Goal: Task Accomplishment & Management: Use online tool/utility

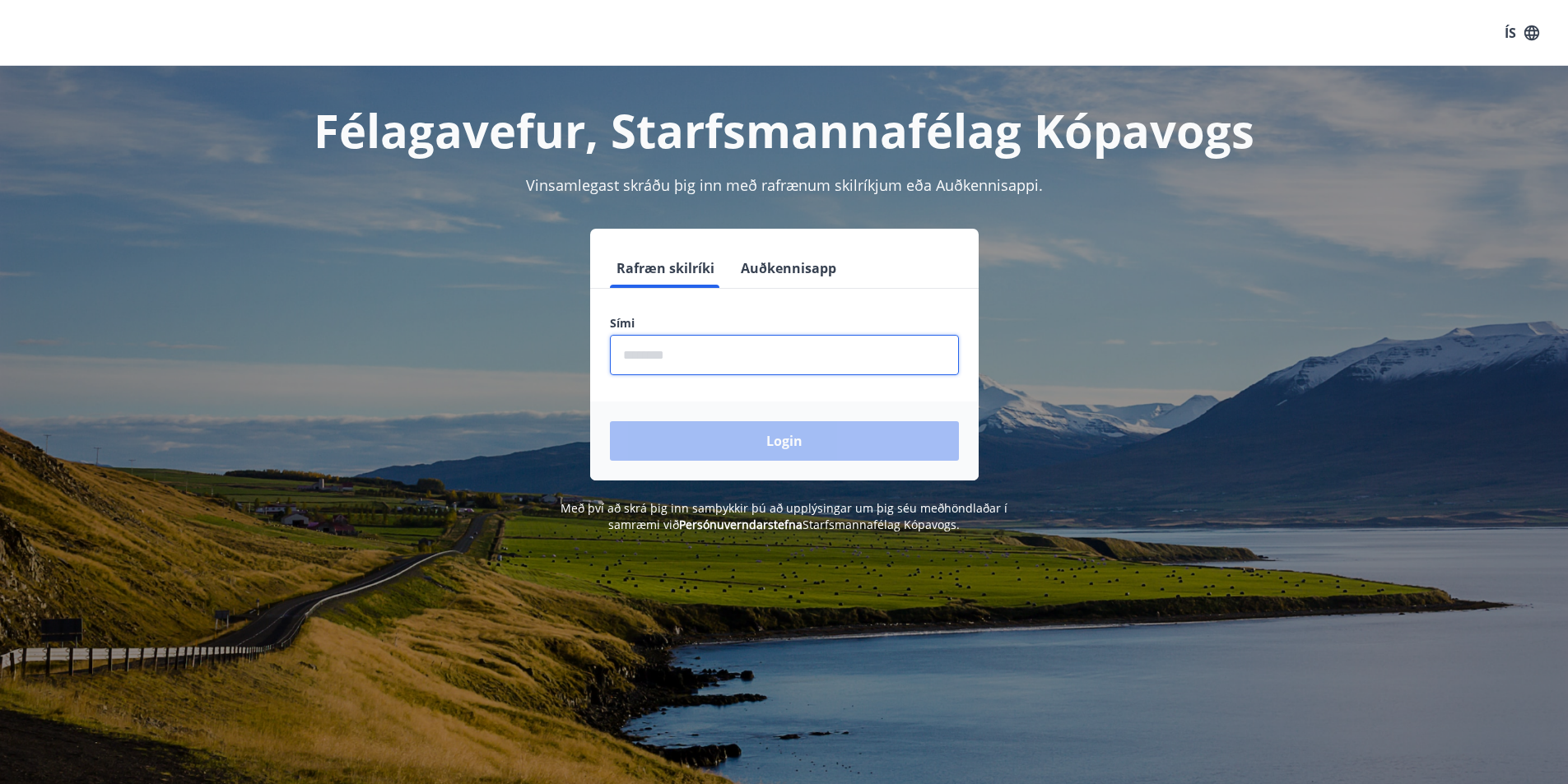
drag, startPoint x: 655, startPoint y: 356, endPoint x: 631, endPoint y: 353, distance: 24.2
click at [654, 357] on input "phone" at bounding box center [784, 355] width 349 height 41
type input "********"
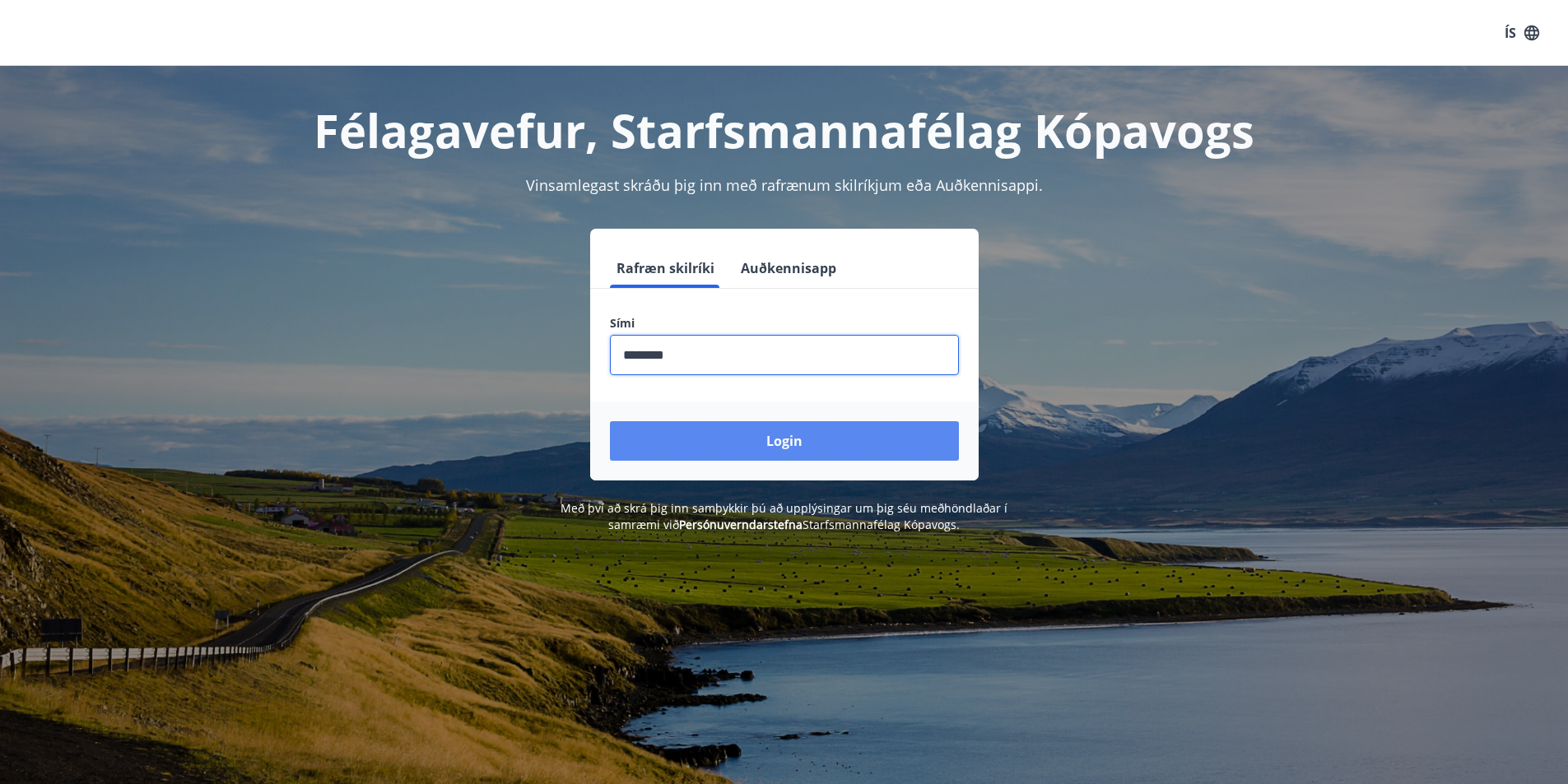
click at [781, 441] on button "Login" at bounding box center [784, 441] width 349 height 40
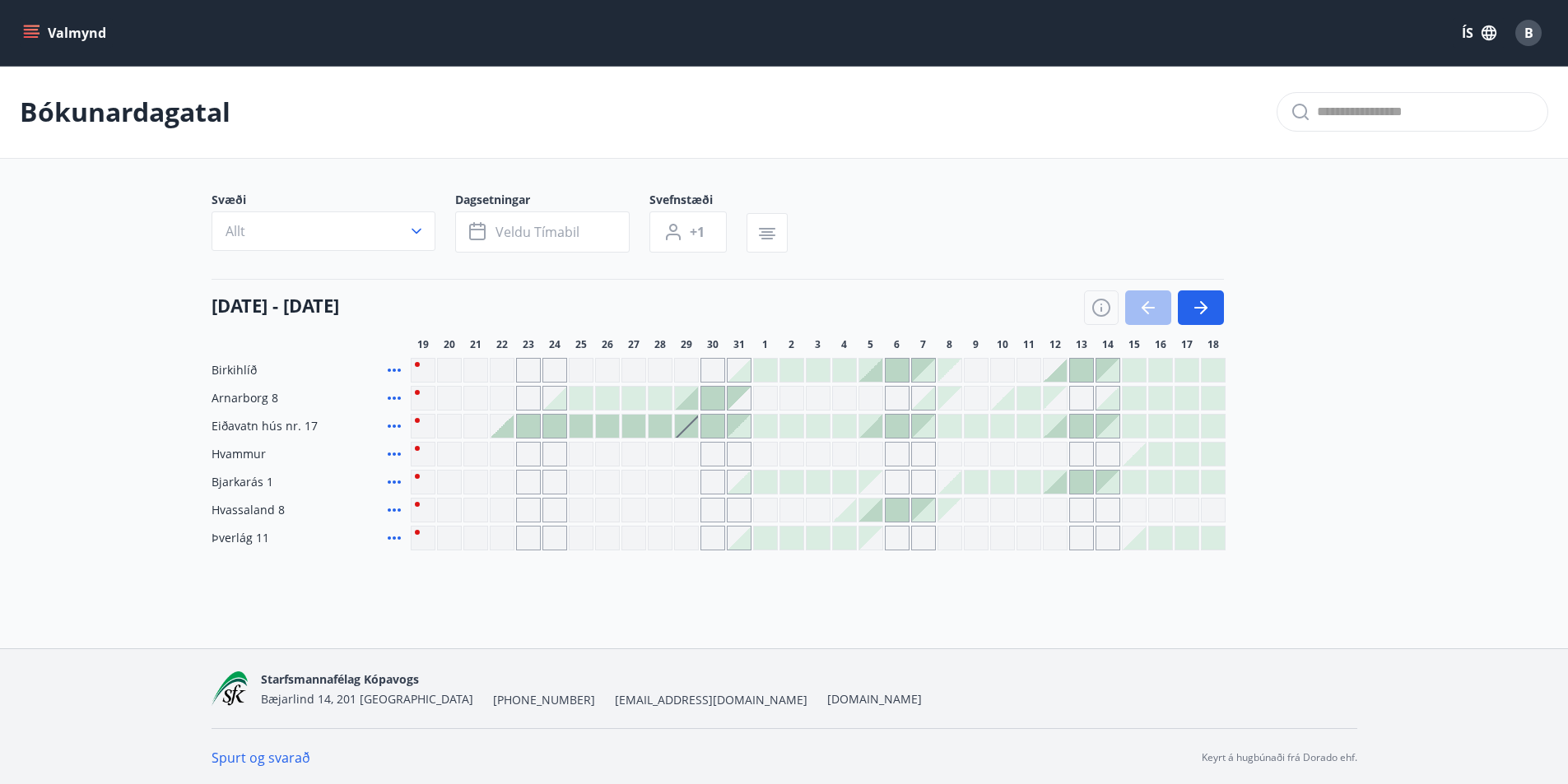
scroll to position [3, 0]
click at [1198, 293] on button "button" at bounding box center [1200, 306] width 46 height 35
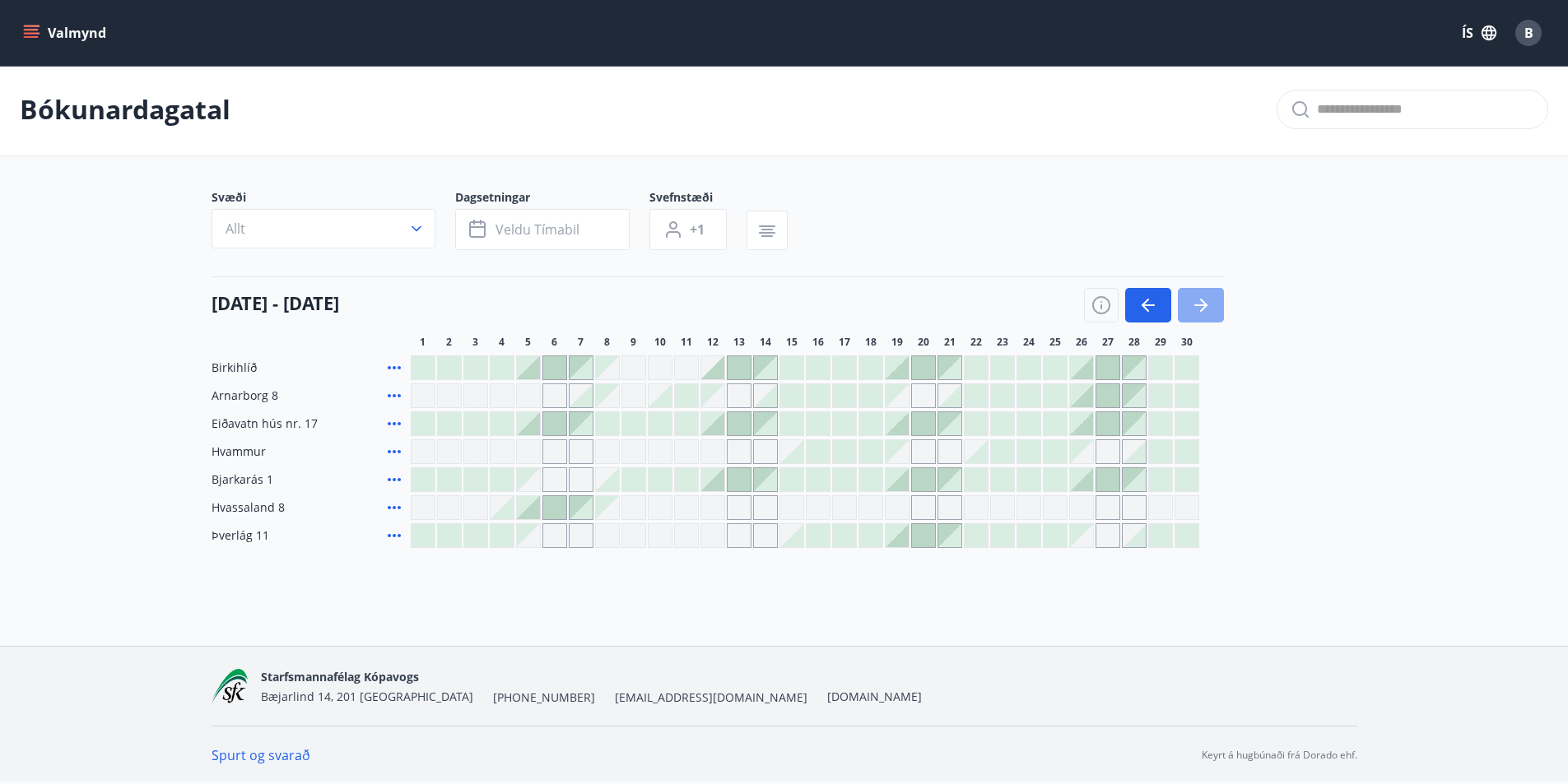
click at [1201, 301] on icon "button" at bounding box center [1201, 305] width 19 height 19
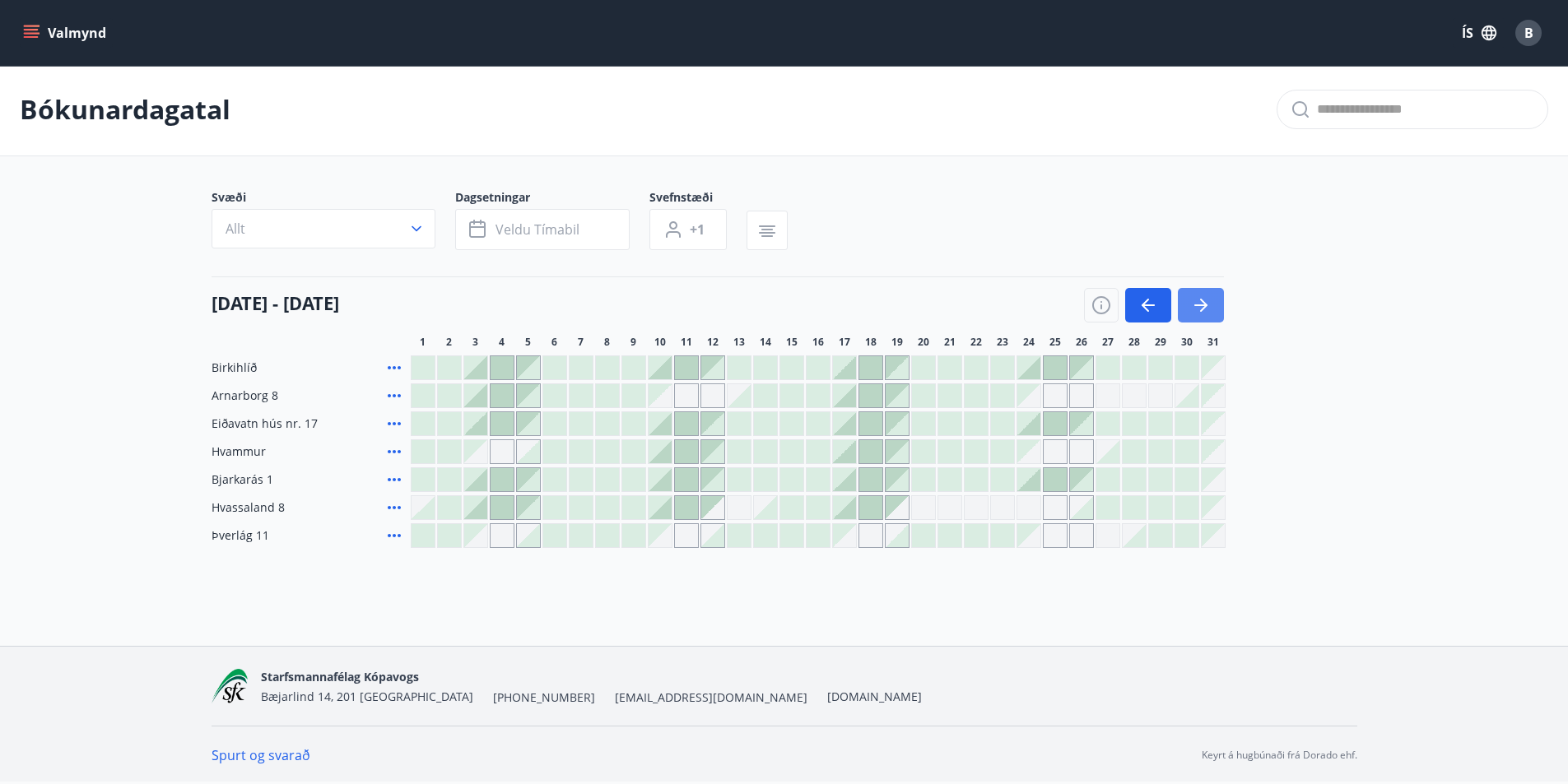
click at [1201, 301] on icon "button" at bounding box center [1201, 305] width 19 height 19
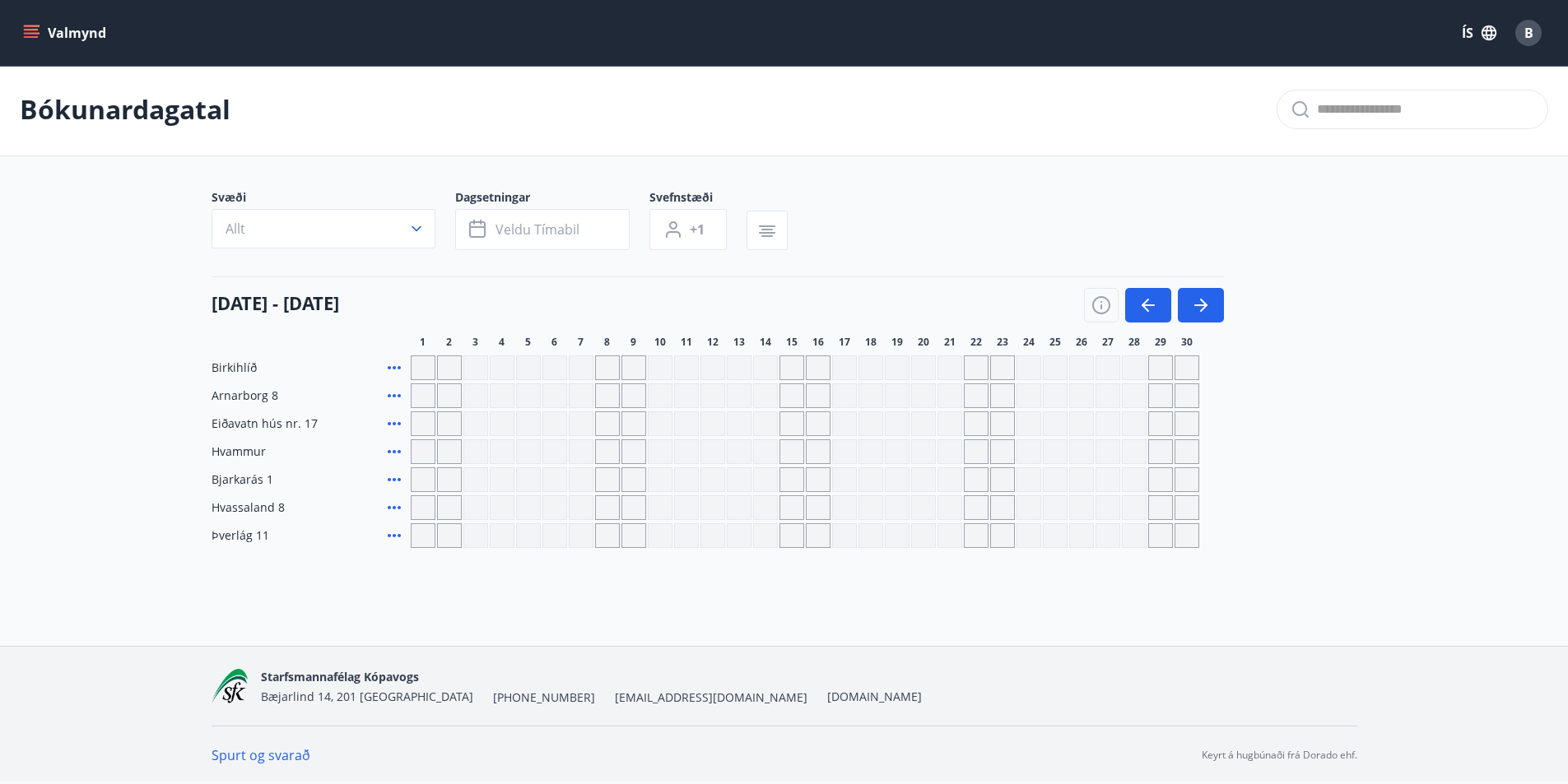
click at [484, 369] on div "Gráir dagar eru ekki bókanlegir" at bounding box center [475, 367] width 24 height 24
click at [1137, 299] on button "button" at bounding box center [1148, 306] width 46 height 35
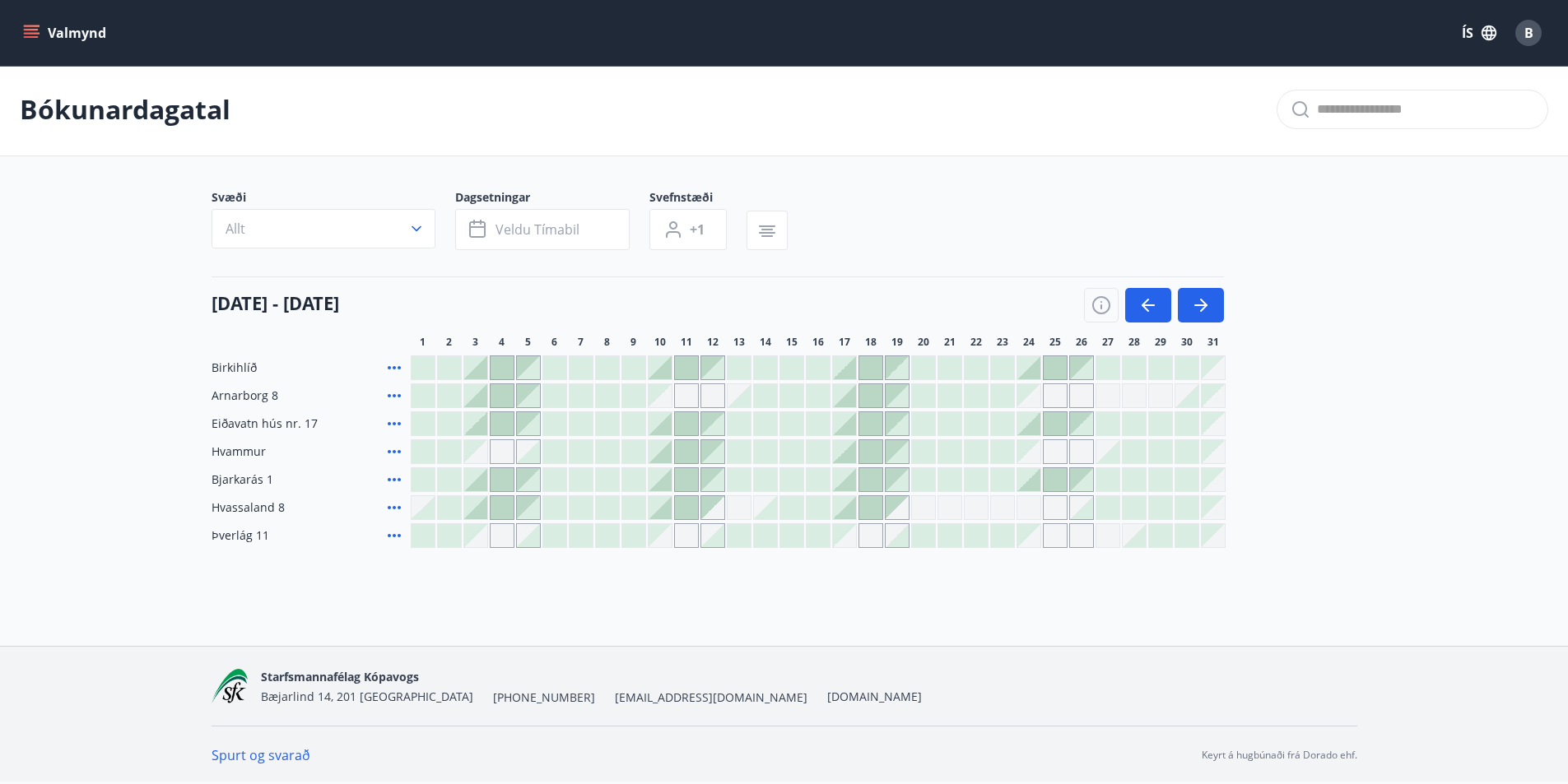
click at [1085, 451] on div "Gráir dagar eru ekki bókanlegir" at bounding box center [1081, 451] width 24 height 24
click at [1145, 307] on icon "button" at bounding box center [1149, 305] width 19 height 19
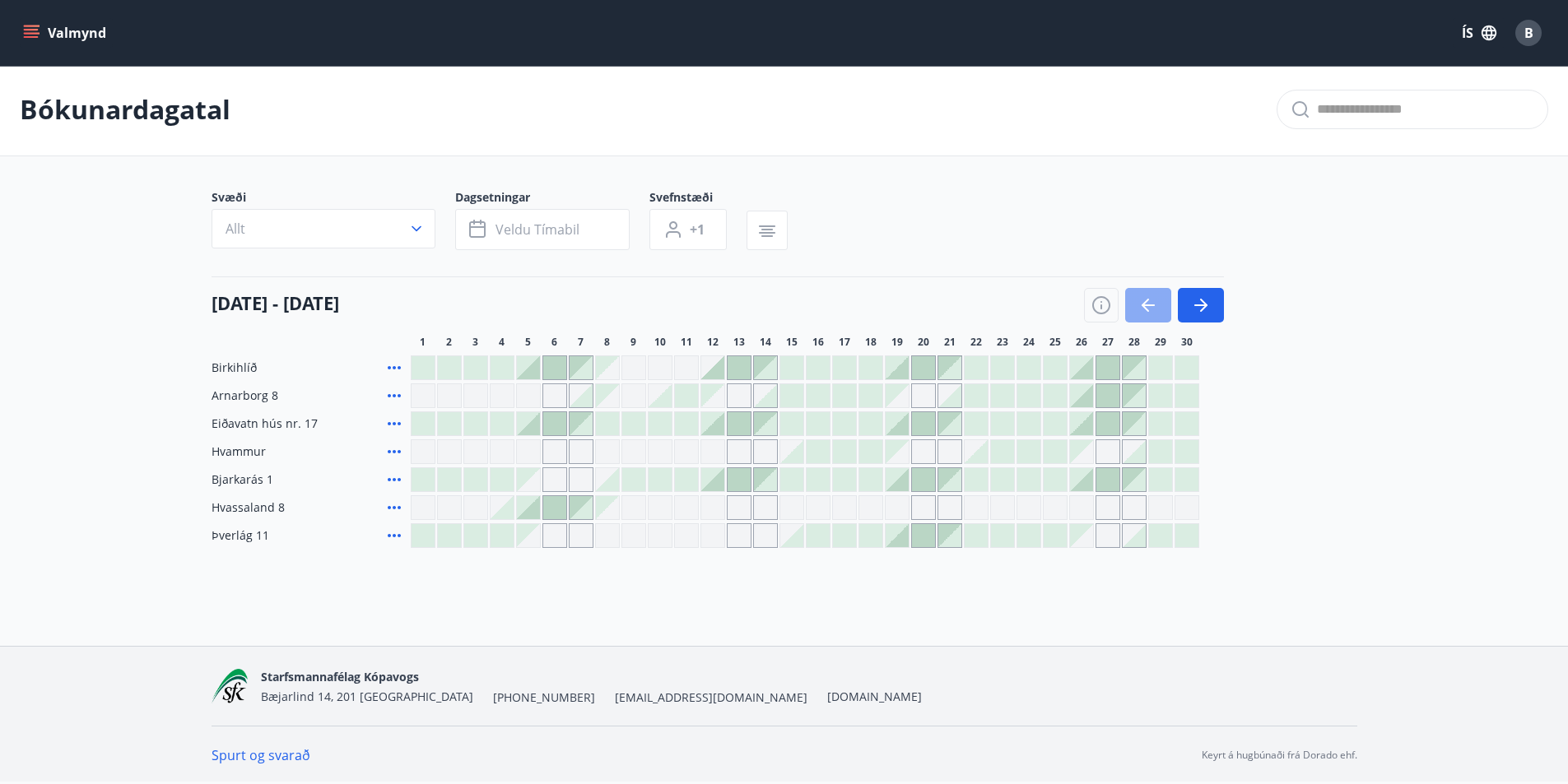
click at [1141, 295] on icon "button" at bounding box center [1149, 305] width 19 height 19
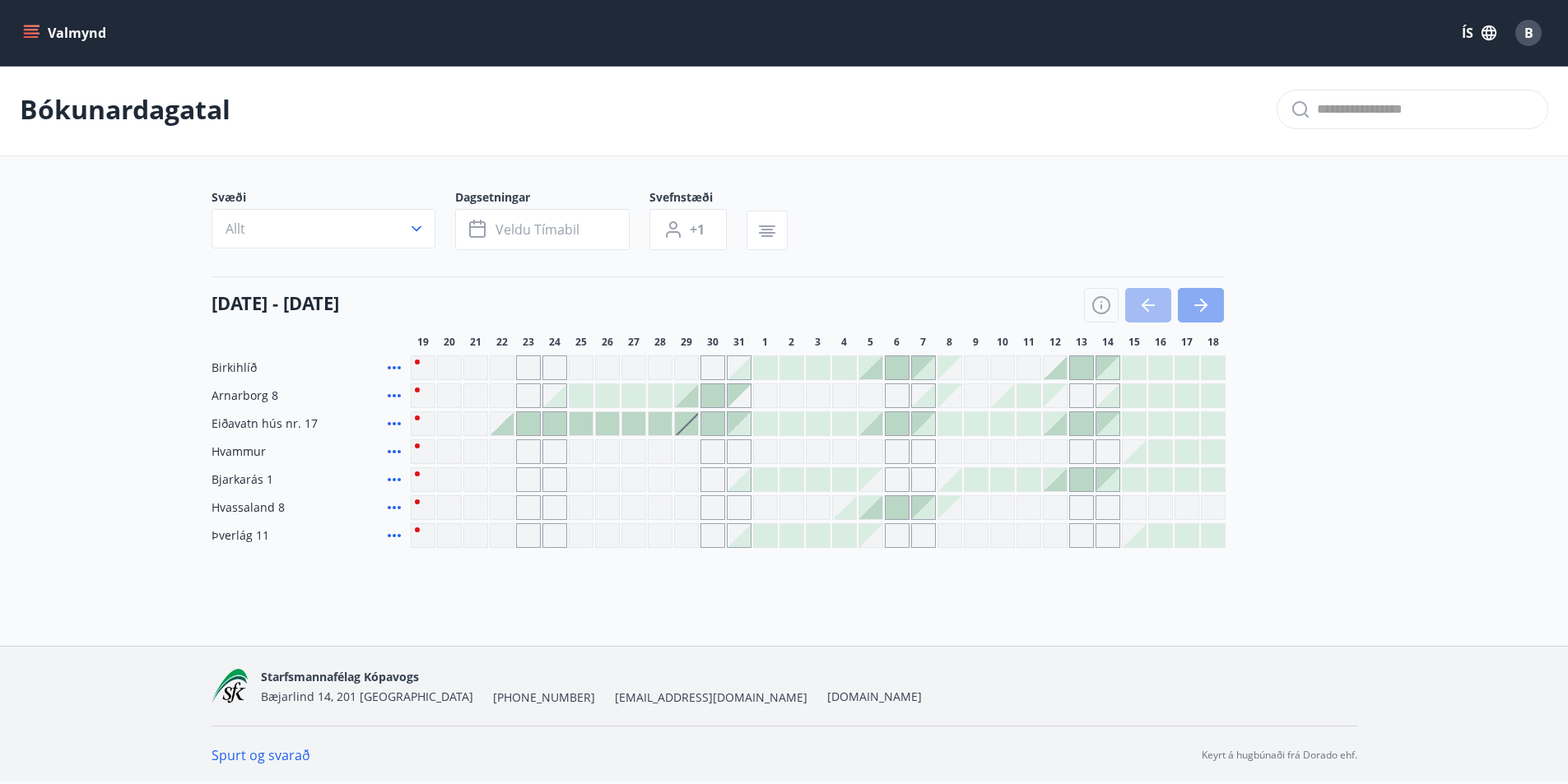
click at [1198, 293] on button "button" at bounding box center [1200, 306] width 46 height 35
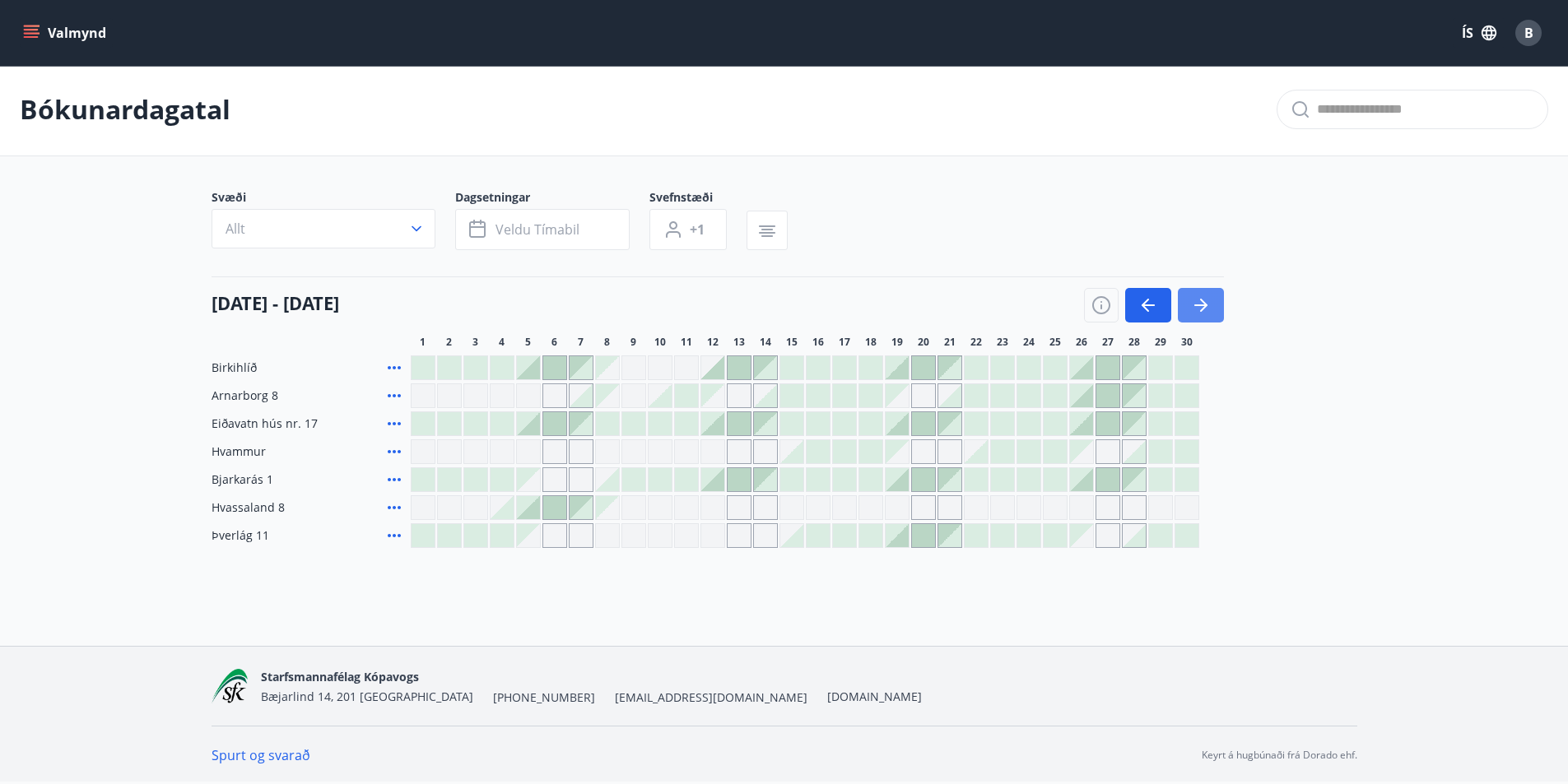
click at [1199, 297] on icon "button" at bounding box center [1201, 305] width 19 height 19
